Goal: Task Accomplishment & Management: Complete application form

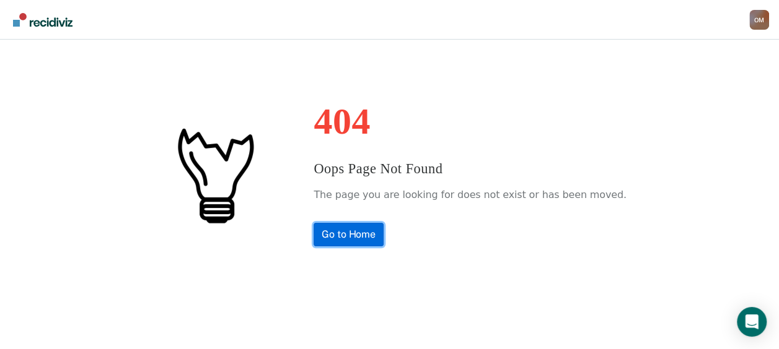
click at [361, 229] on link "Go to Home" at bounding box center [348, 235] width 70 height 24
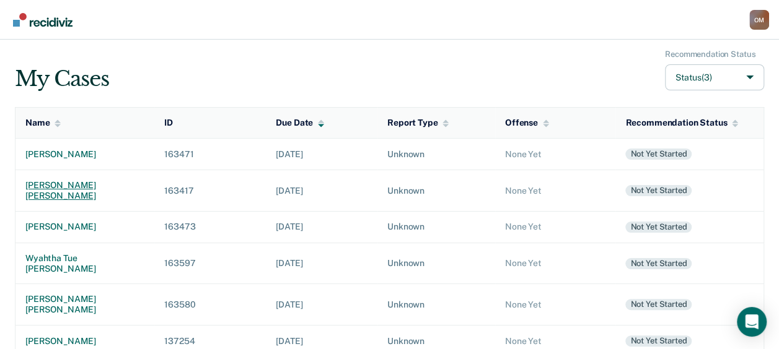
click at [75, 186] on div "[PERSON_NAME] [PERSON_NAME]" at bounding box center [84, 190] width 119 height 21
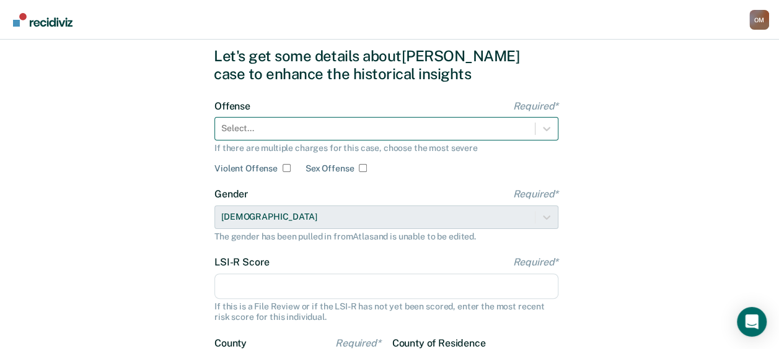
click at [295, 141] on div "Select..." at bounding box center [386, 129] width 344 height 24
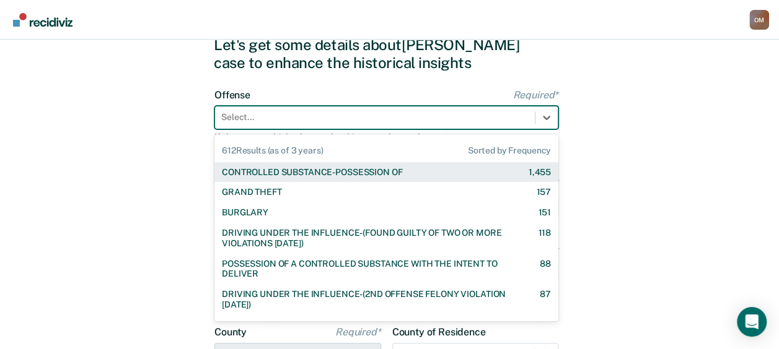
scroll to position [49, 0]
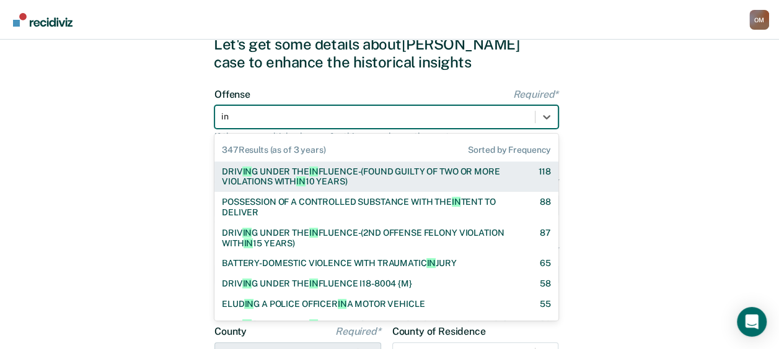
type input "inj"
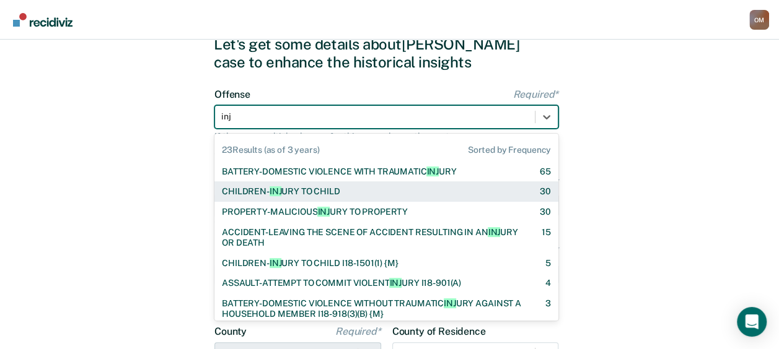
click at [289, 201] on div "CHILDREN- INJ URY TO CHILD [DEMOGRAPHIC_DATA]" at bounding box center [386, 192] width 344 height 20
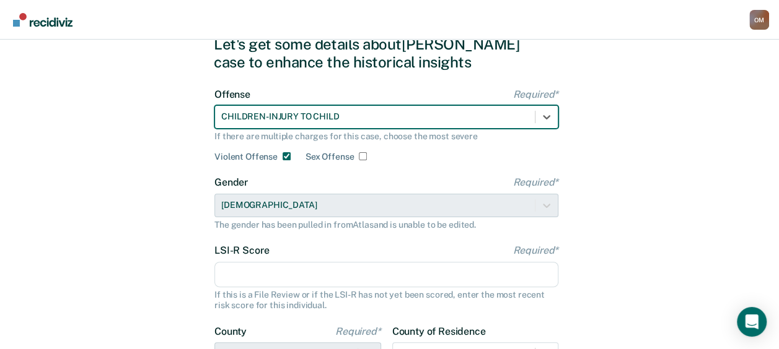
checkbox input "true"
click at [275, 265] on input "LSI-R Score Required*" at bounding box center [386, 275] width 344 height 26
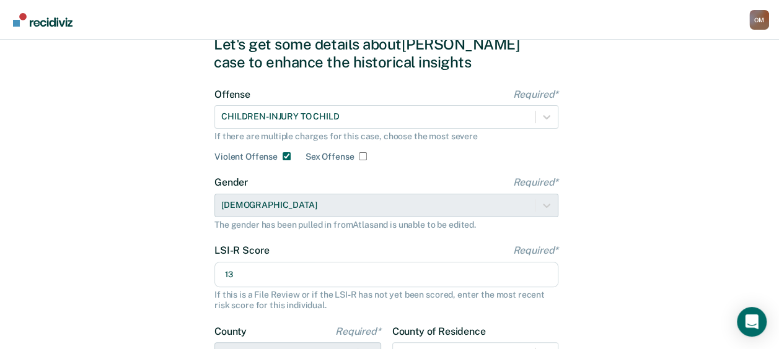
type input "13"
click at [160, 275] on div "Let's get some details about [PERSON_NAME] case to enhance the historical insig…" at bounding box center [389, 270] width 779 height 558
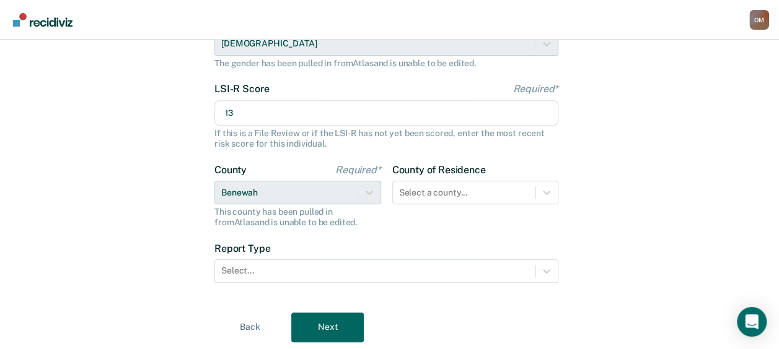
scroll to position [248, 0]
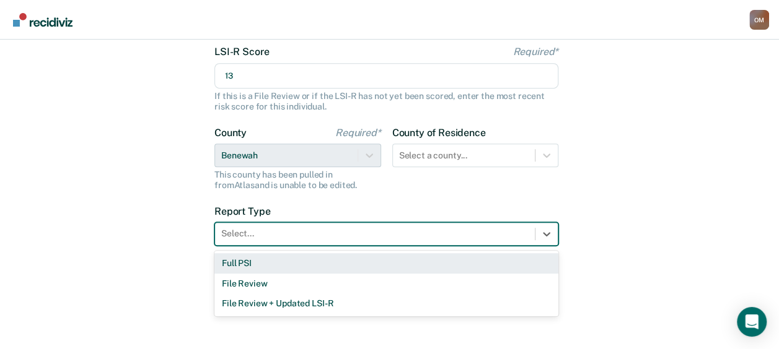
click at [390, 234] on div at bounding box center [374, 233] width 307 height 13
click at [373, 262] on div "Full PSI" at bounding box center [386, 263] width 344 height 20
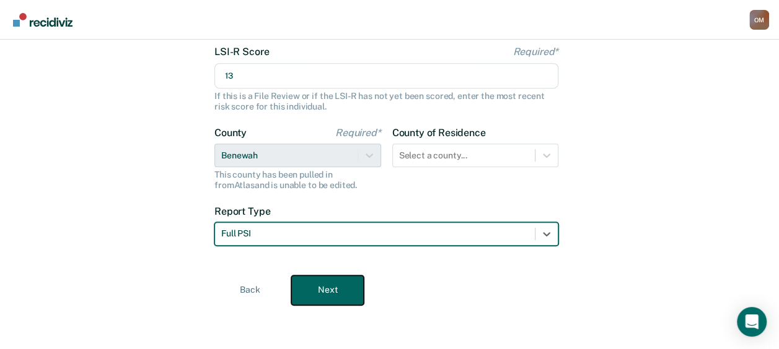
click at [338, 284] on button "Next" at bounding box center [327, 291] width 72 height 30
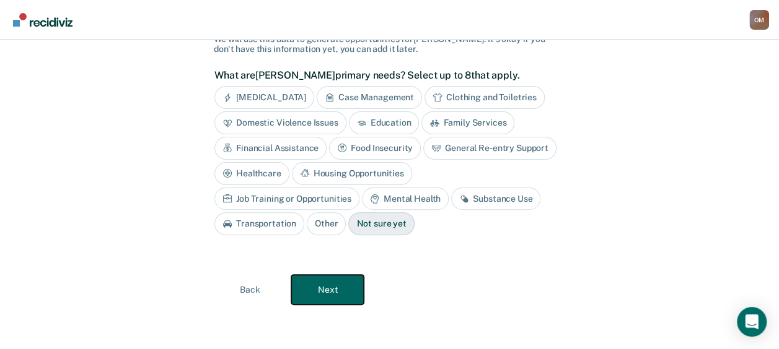
scroll to position [91, 0]
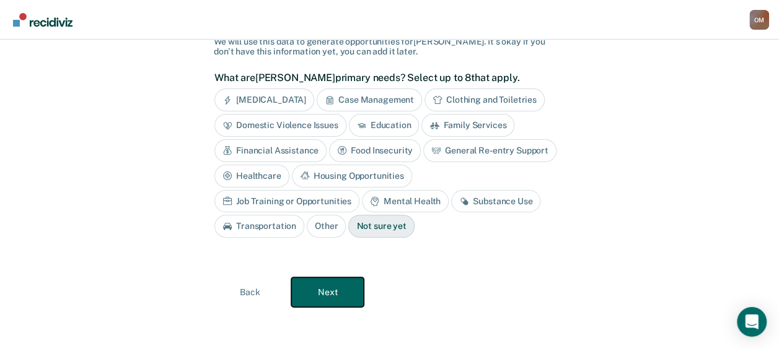
click at [322, 286] on button "Next" at bounding box center [327, 293] width 72 height 30
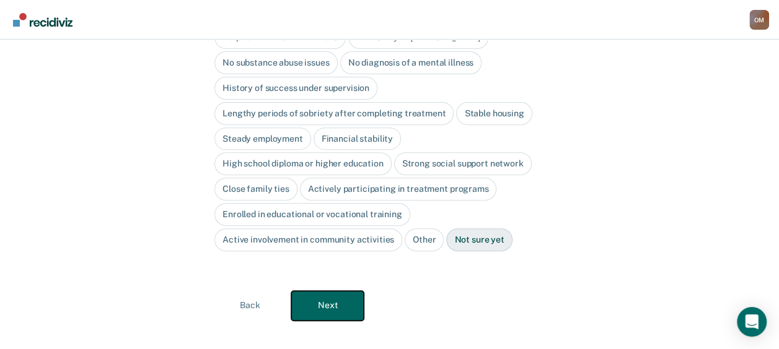
click at [322, 291] on button "Next" at bounding box center [327, 306] width 72 height 30
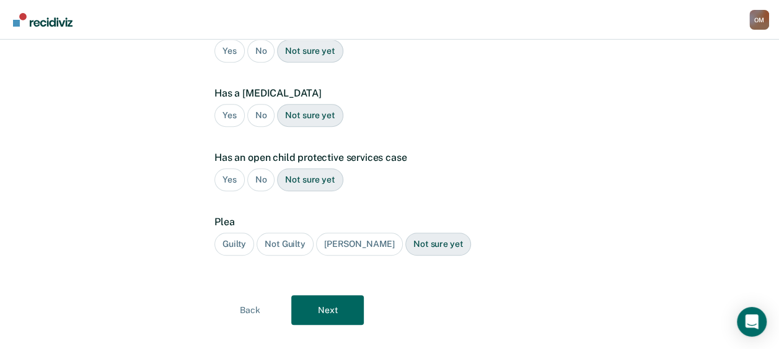
click at [363, 233] on div "[PERSON_NAME]" at bounding box center [359, 244] width 87 height 23
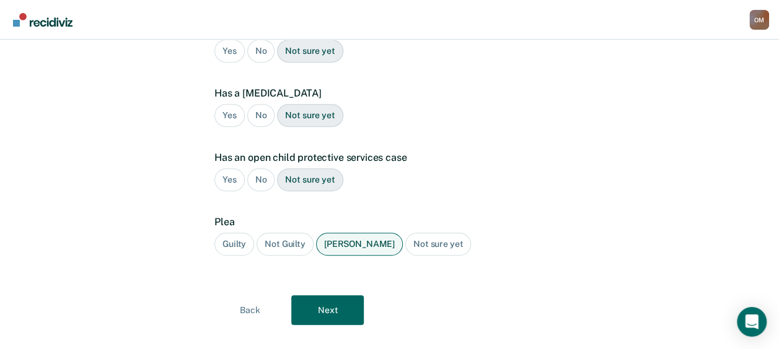
click at [255, 169] on div "No" at bounding box center [261, 180] width 28 height 23
click at [262, 104] on div "No" at bounding box center [261, 115] width 28 height 23
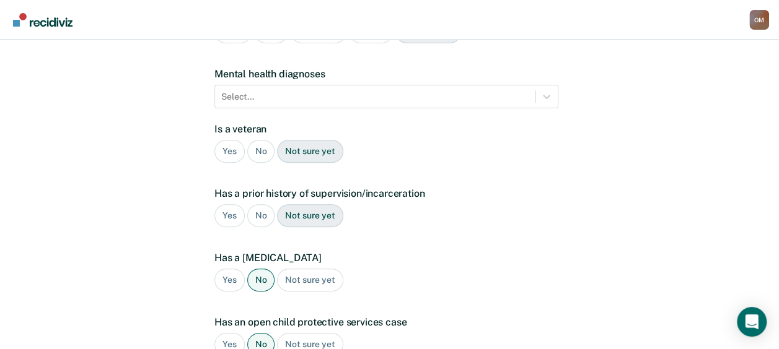
scroll to position [152, 0]
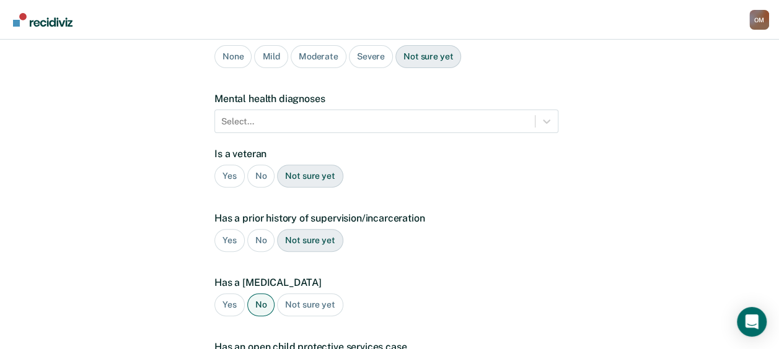
click at [259, 229] on div "No" at bounding box center [261, 240] width 28 height 23
click at [253, 165] on div "No" at bounding box center [261, 176] width 28 height 23
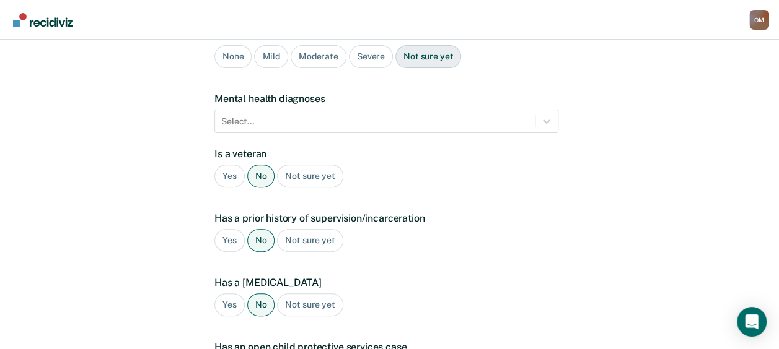
click at [410, 117] on form "[MEDICAL_DATA] diagnosis None Mild Moderate Severe Not sure yet Mental health d…" at bounding box center [386, 249] width 344 height 442
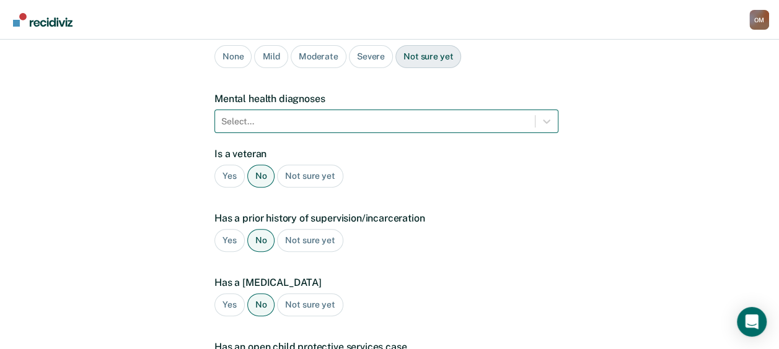
click at [408, 115] on div at bounding box center [374, 121] width 307 height 13
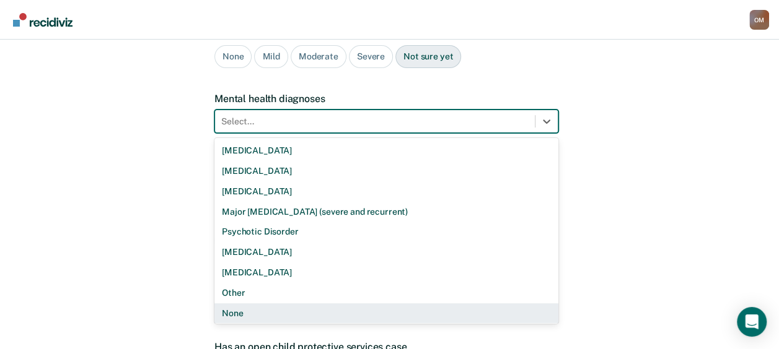
click at [324, 304] on div "None" at bounding box center [386, 314] width 344 height 20
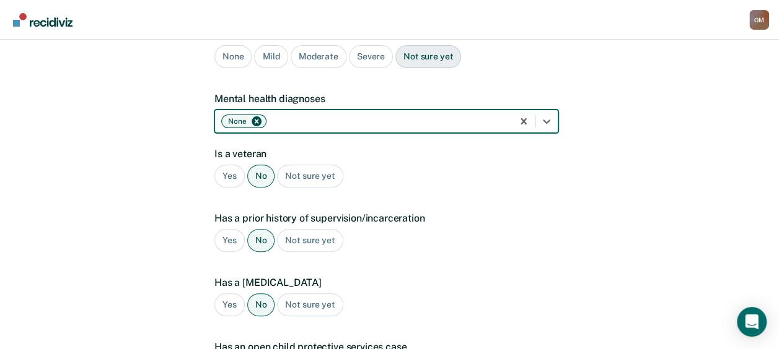
click at [556, 229] on div "Yes No Not sure yet" at bounding box center [386, 240] width 344 height 23
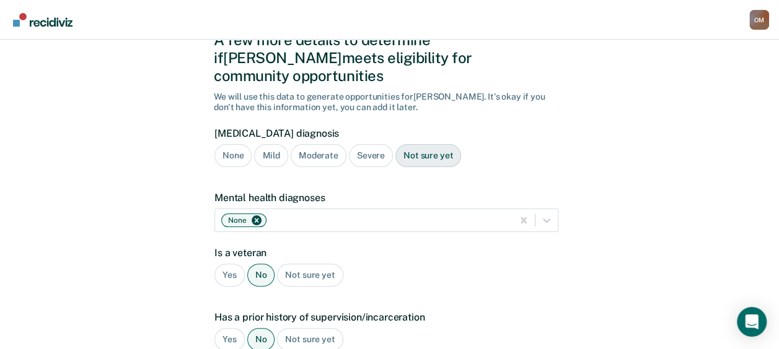
scroll to position [0, 0]
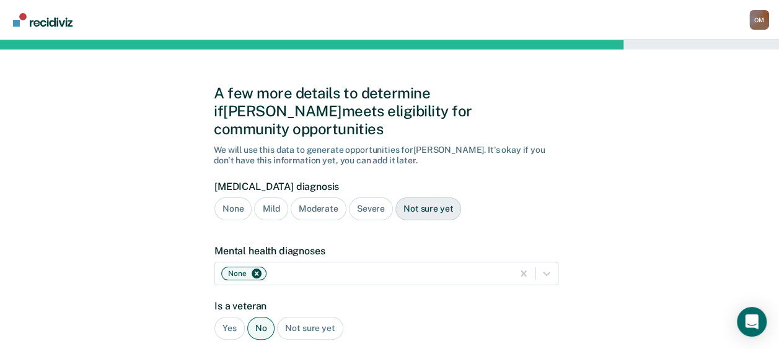
click at [234, 198] on div "None" at bounding box center [232, 209] width 37 height 23
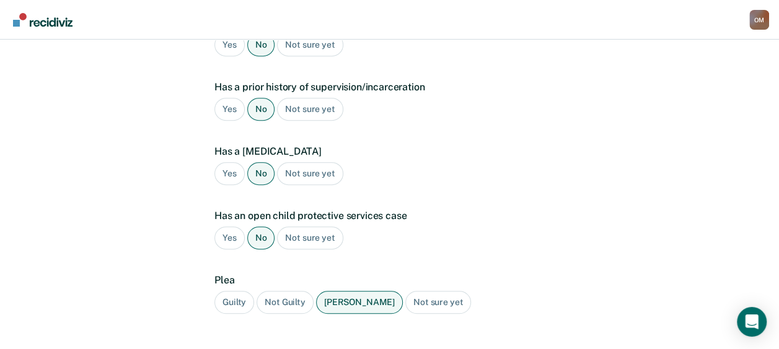
scroll to position [342, 0]
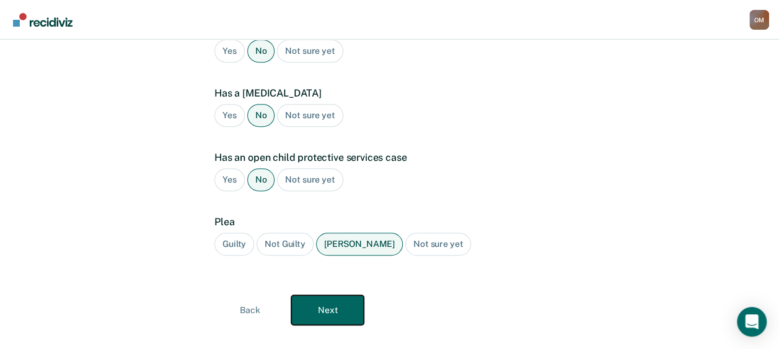
click at [328, 296] on button "Next" at bounding box center [327, 311] width 72 height 30
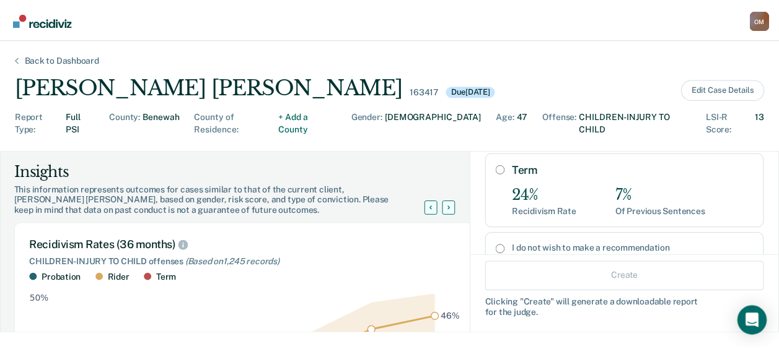
scroll to position [242, 0]
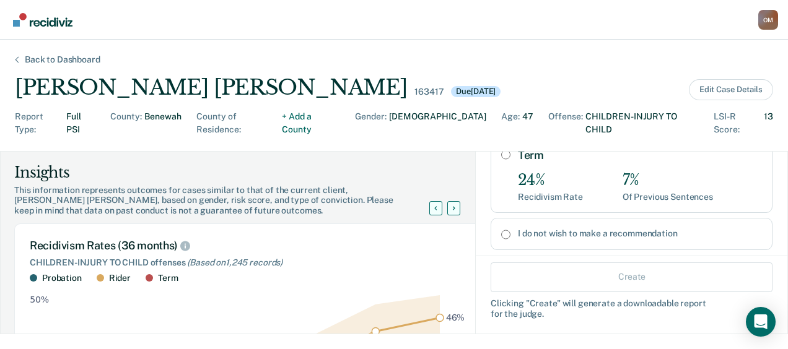
click at [501, 230] on input "I do not wish to make a recommendation" at bounding box center [505, 235] width 9 height 10
radio input "true"
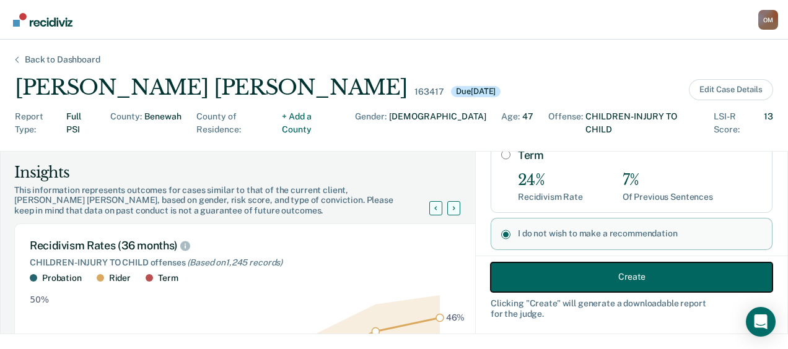
click at [558, 279] on button "Create" at bounding box center [632, 277] width 282 height 30
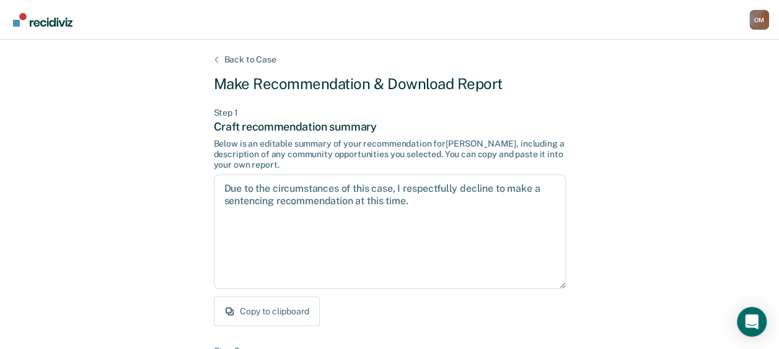
scroll to position [16, 0]
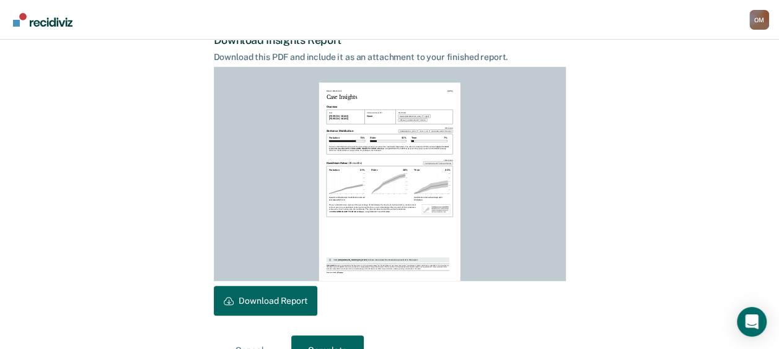
scroll to position [357, 0]
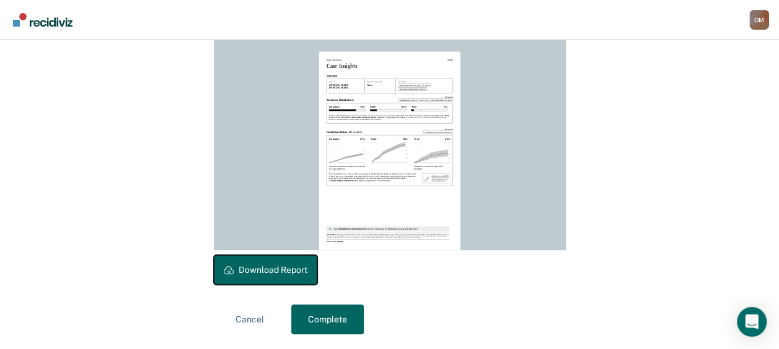
click at [303, 267] on button "Download Report" at bounding box center [265, 270] width 103 height 30
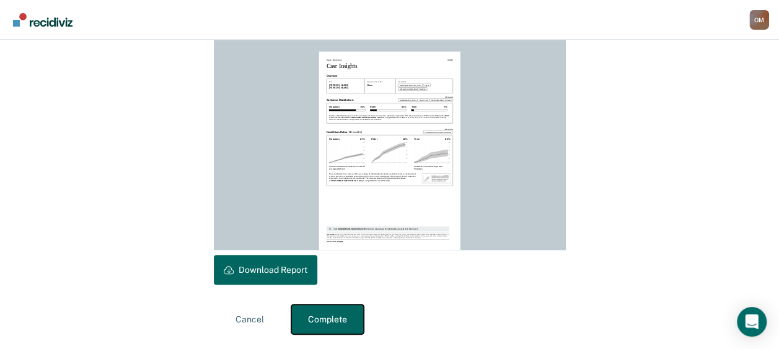
click at [338, 320] on button "Complete" at bounding box center [327, 320] width 72 height 30
